Goal: Task Accomplishment & Management: Use online tool/utility

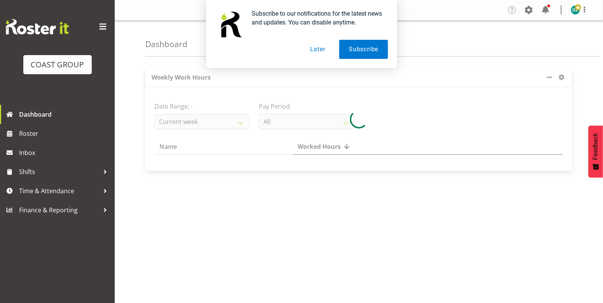
click at [322, 49] on button "Later" at bounding box center [318, 49] width 34 height 19
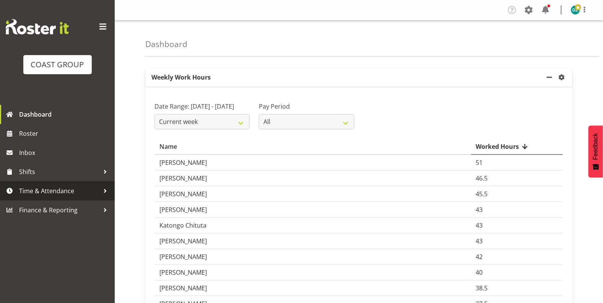
click at [98, 191] on span "Time & Attendance" at bounding box center [59, 190] width 80 height 11
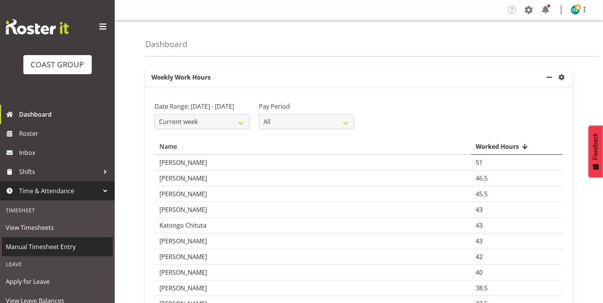
click at [55, 248] on span "Manual Timesheet Entry" at bounding box center [57, 246] width 103 height 11
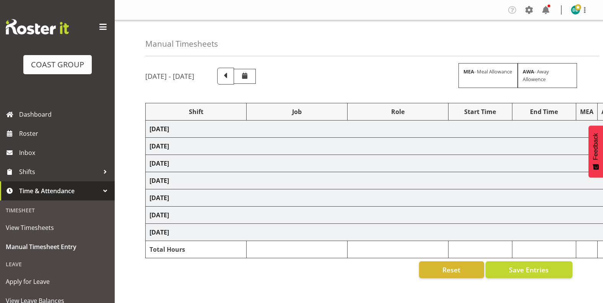
select select "50819"
select select "47"
select select "50819"
select select "47"
select select "50819"
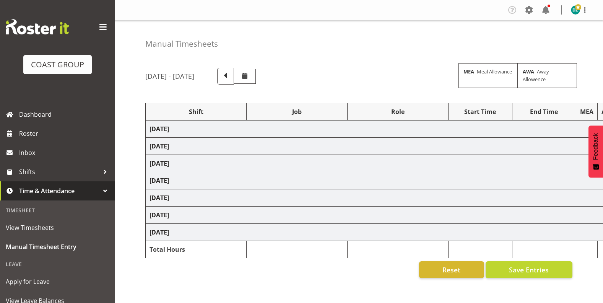
select select "47"
select select "50819"
select select "47"
select select "50819"
select select "47"
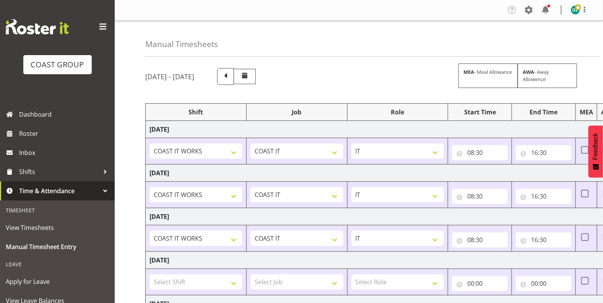
scroll to position [187, 0]
